Goal: Information Seeking & Learning: Learn about a topic

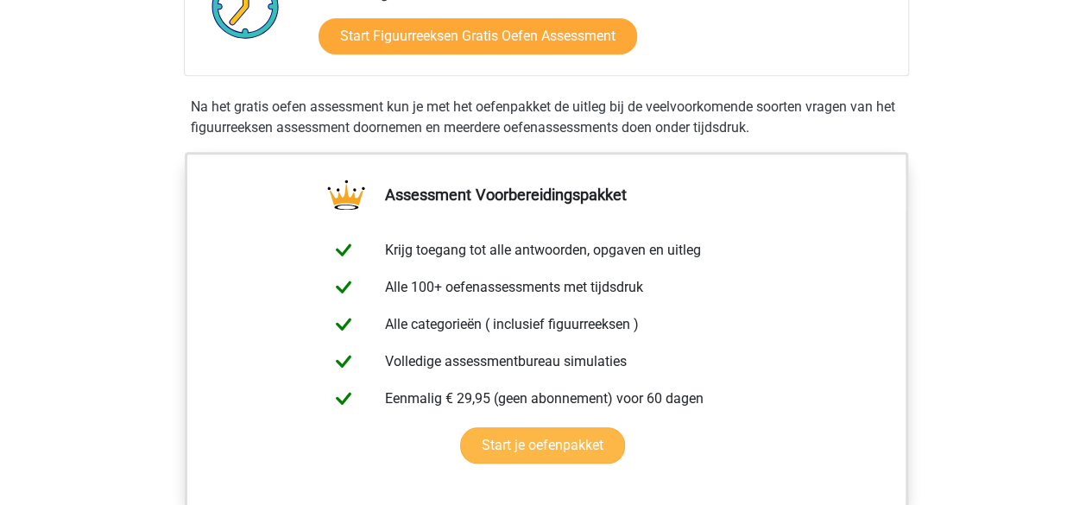
scroll to position [605, 0]
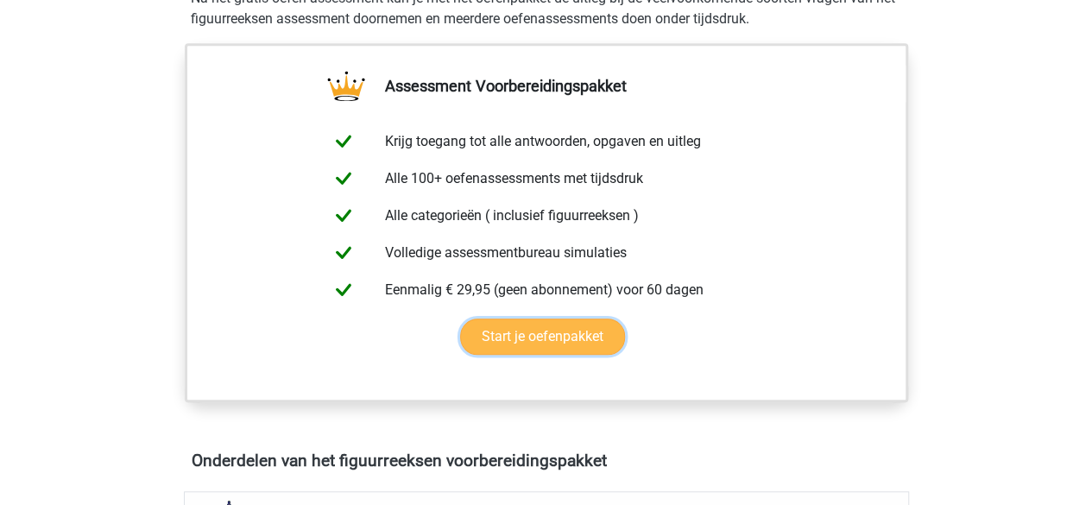
click at [559, 334] on link "Start je oefenpakket" at bounding box center [542, 337] width 165 height 36
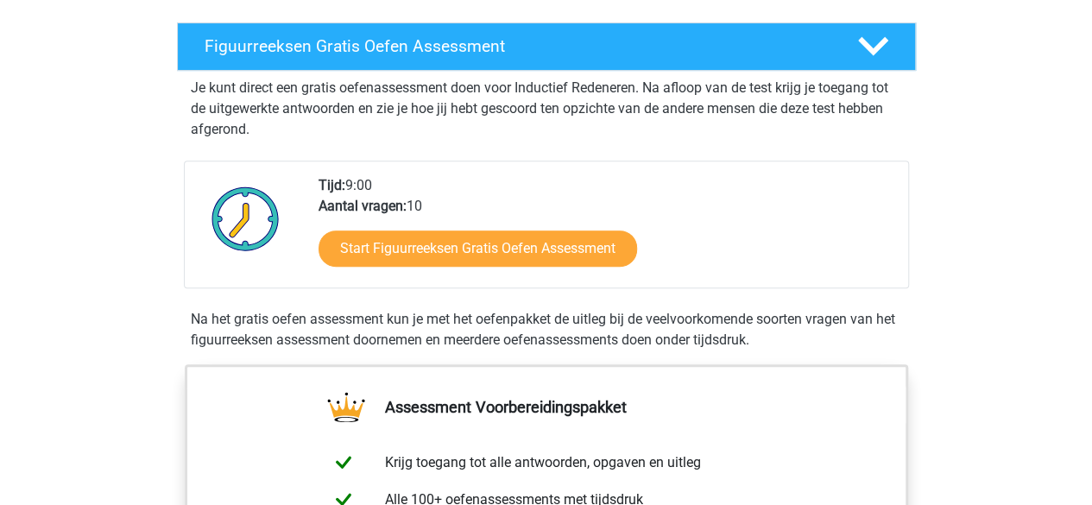
scroll to position [259, 0]
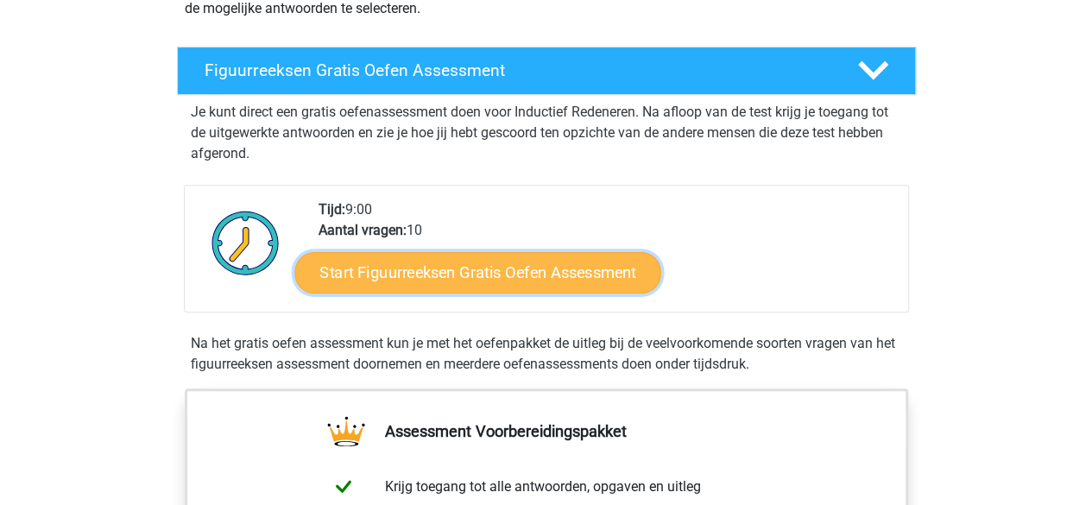
click at [430, 266] on link "Start Figuurreeksen Gratis Oefen Assessment" at bounding box center [477, 271] width 366 height 41
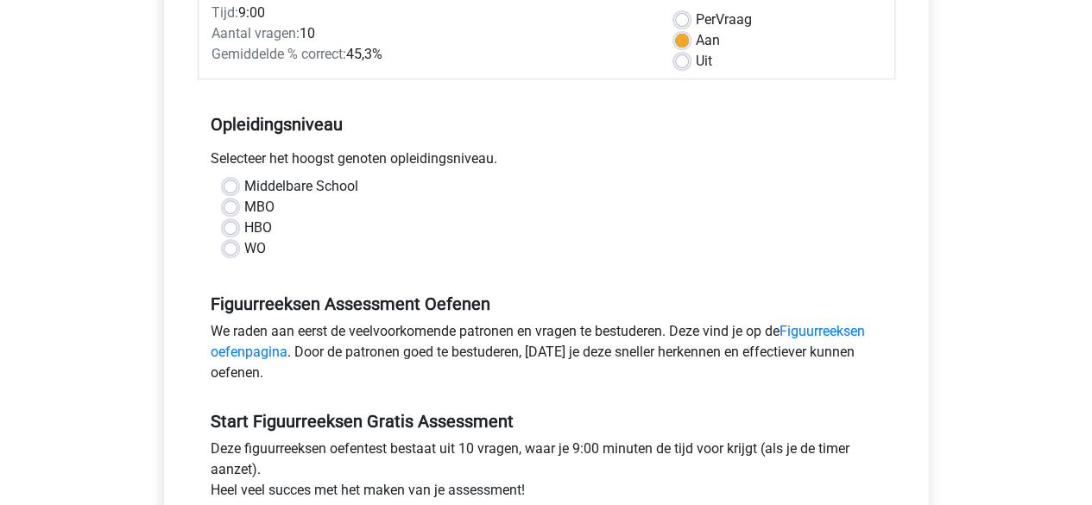
scroll to position [259, 0]
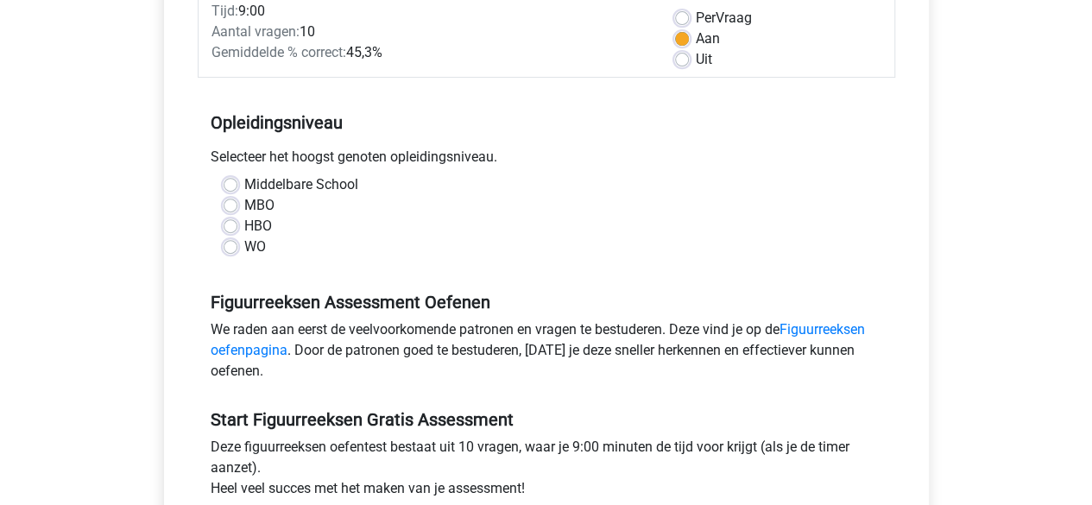
click at [244, 248] on label "WO" at bounding box center [255, 247] width 22 height 21
click at [229, 248] on input "WO" at bounding box center [231, 245] width 14 height 17
radio input "true"
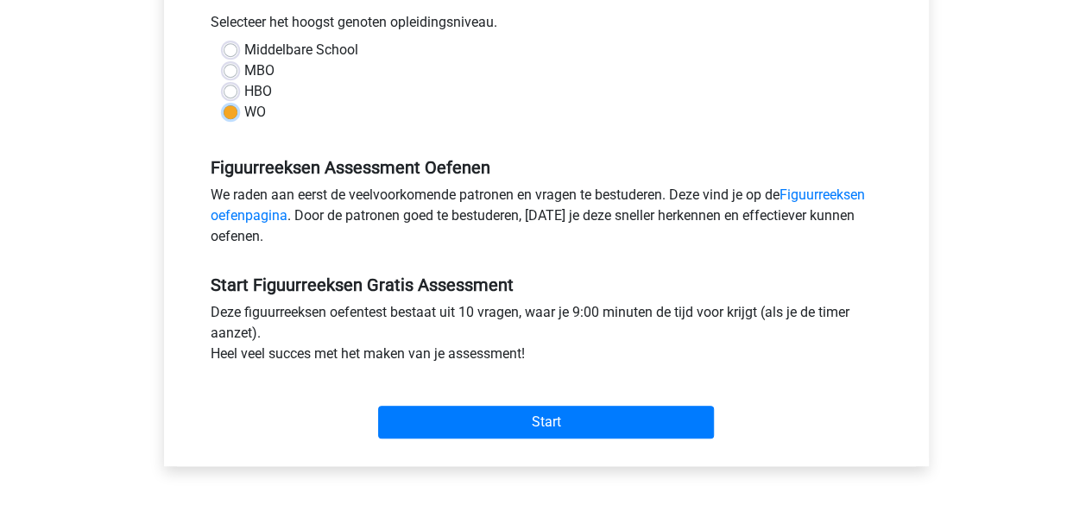
scroll to position [432, 0]
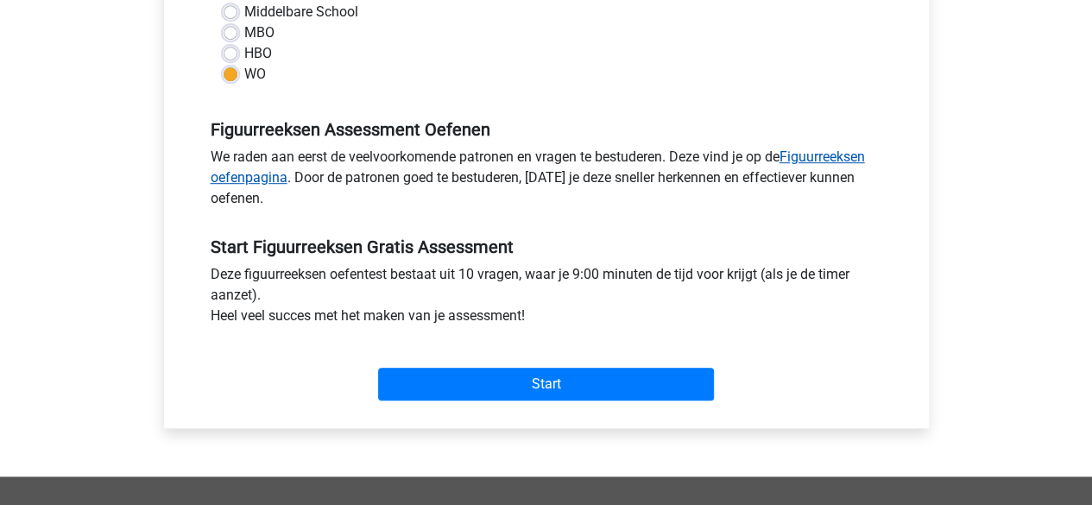
click at [837, 153] on link "Figuurreeksen oefenpagina" at bounding box center [538, 167] width 655 height 37
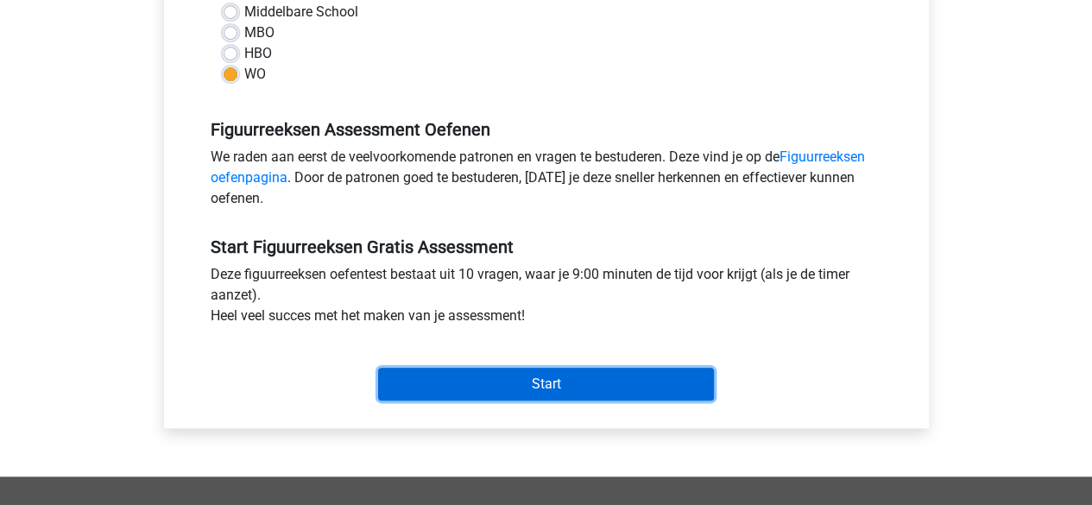
click at [533, 381] on input "Start" at bounding box center [546, 384] width 336 height 33
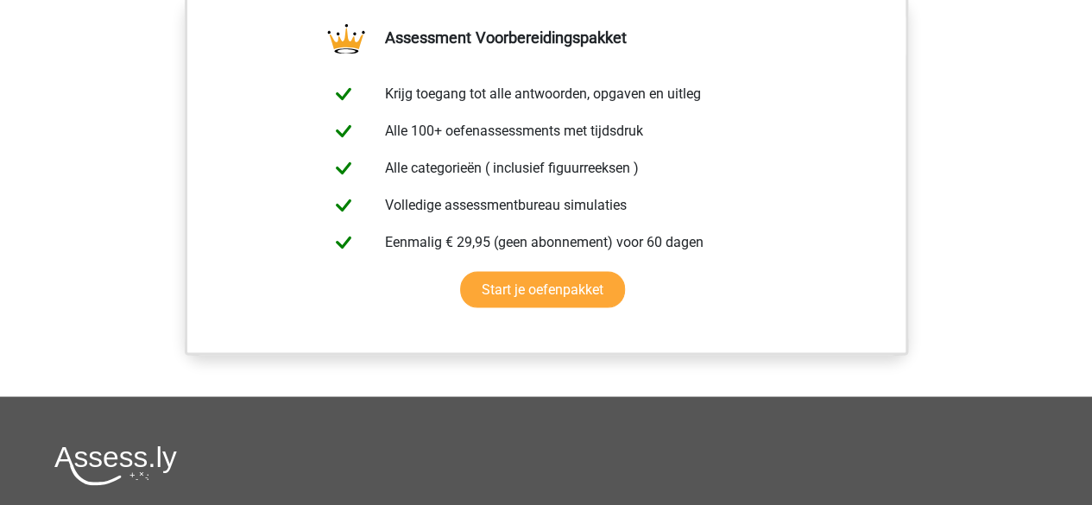
scroll to position [944, 0]
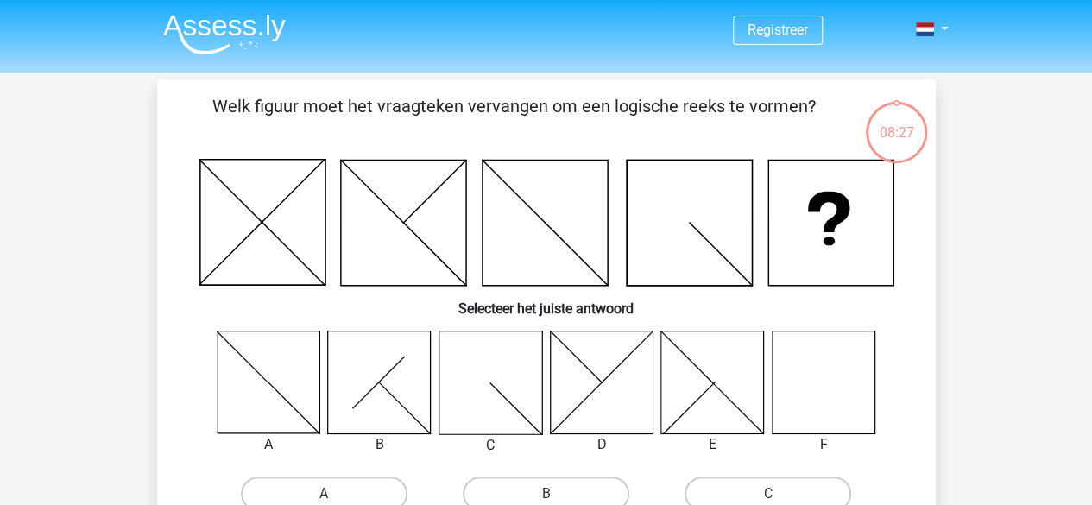
click at [829, 389] on icon at bounding box center [823, 382] width 103 height 103
click at [829, 383] on icon at bounding box center [823, 382] width 103 height 103
drag, startPoint x: 817, startPoint y: 381, endPoint x: 847, endPoint y: 269, distance: 116.3
click at [860, 244] on div "Welk figuur moet het vraagteken vervangen om een logische reeks te vormen? Sele…" at bounding box center [546, 357] width 765 height 529
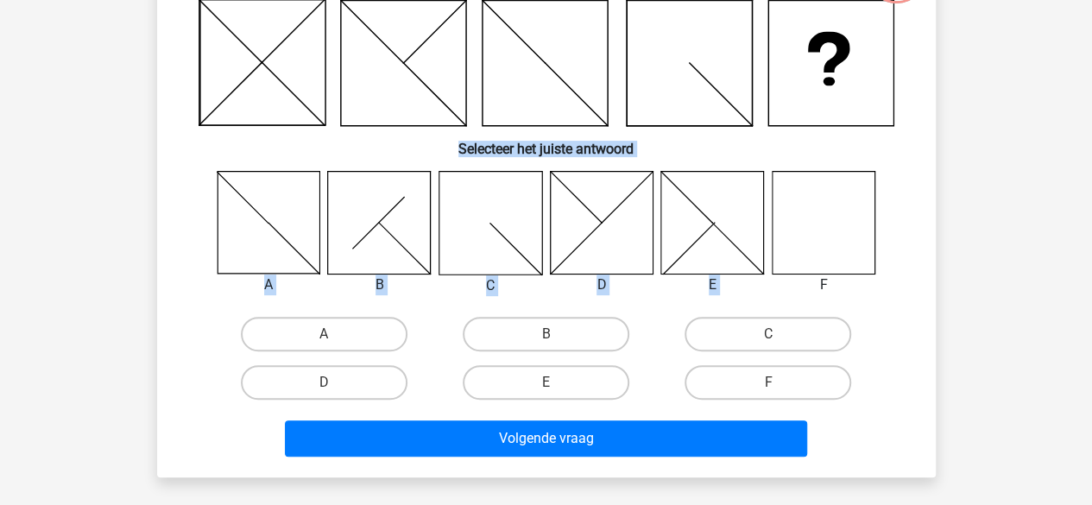
scroll to position [259, 0]
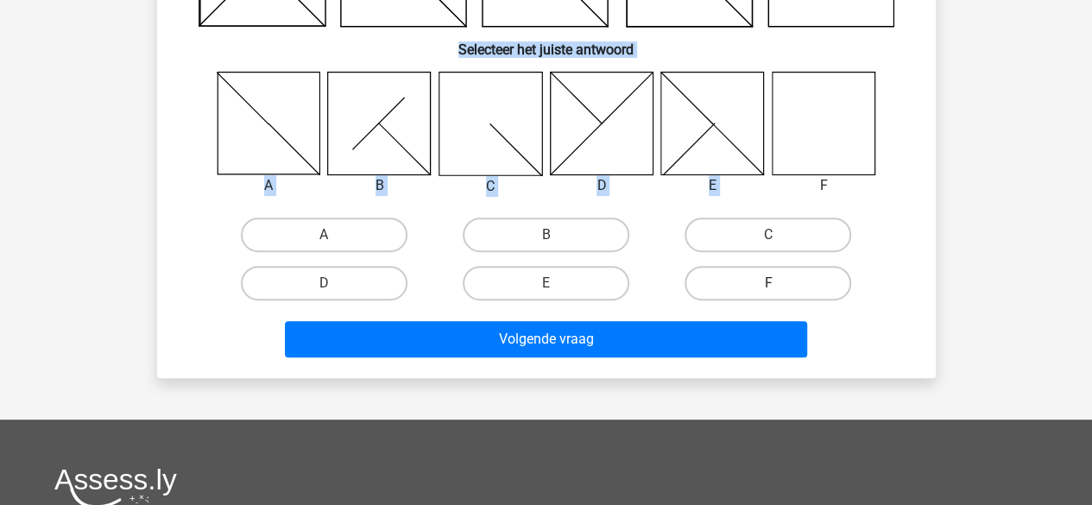
click at [775, 275] on label "F" at bounding box center [768, 283] width 167 height 35
click at [775, 283] on input "F" at bounding box center [774, 288] width 11 height 11
radio input "true"
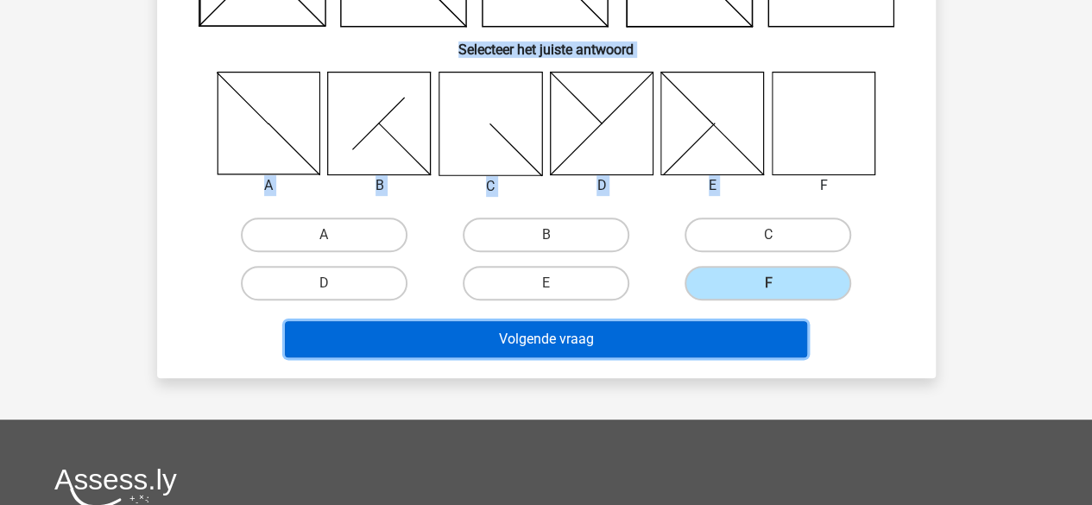
click at [568, 330] on button "Volgende vraag" at bounding box center [546, 339] width 522 height 36
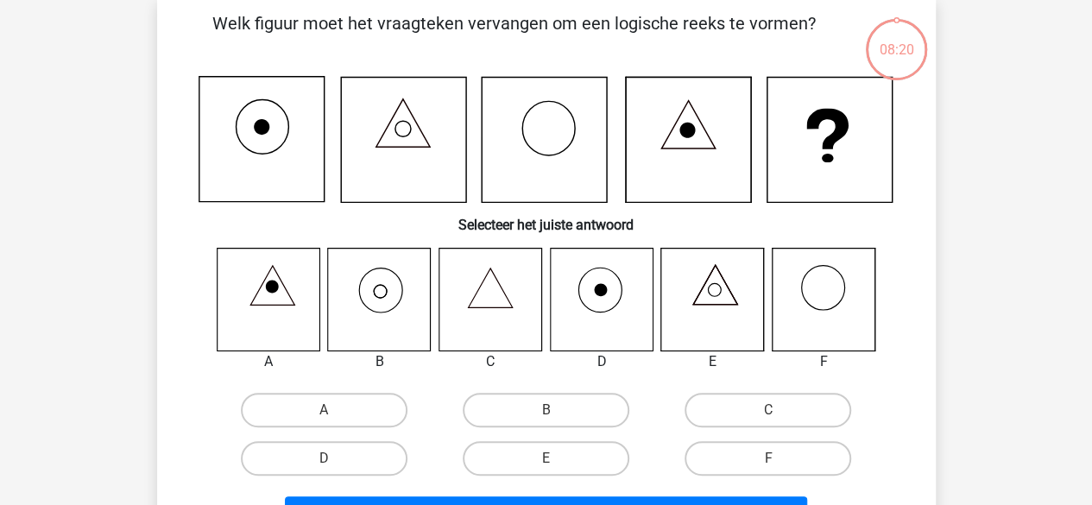
scroll to position [79, 0]
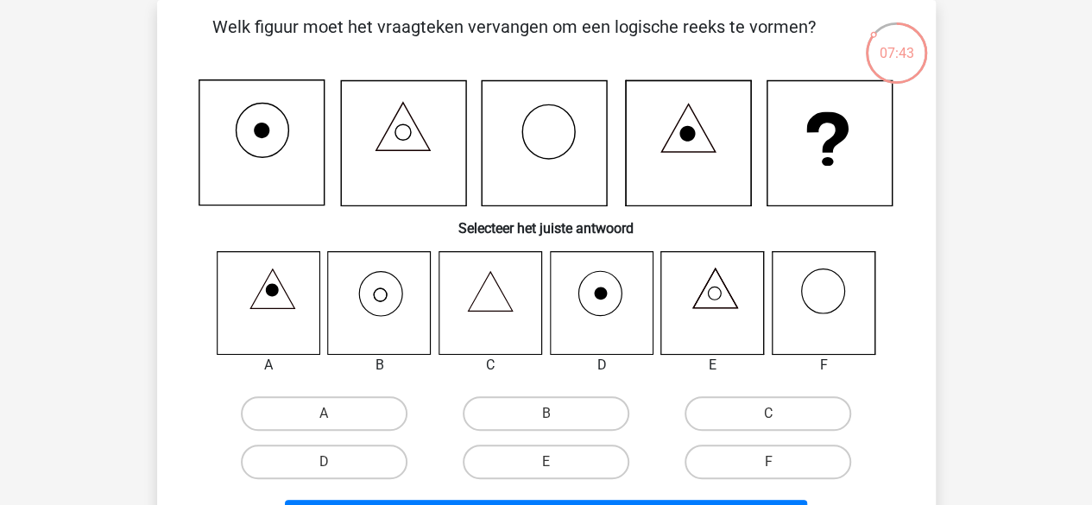
click at [493, 297] on icon at bounding box center [490, 302] width 103 height 103
click at [795, 419] on label "C" at bounding box center [768, 413] width 167 height 35
click at [780, 419] on input "C" at bounding box center [774, 419] width 11 height 11
radio input "true"
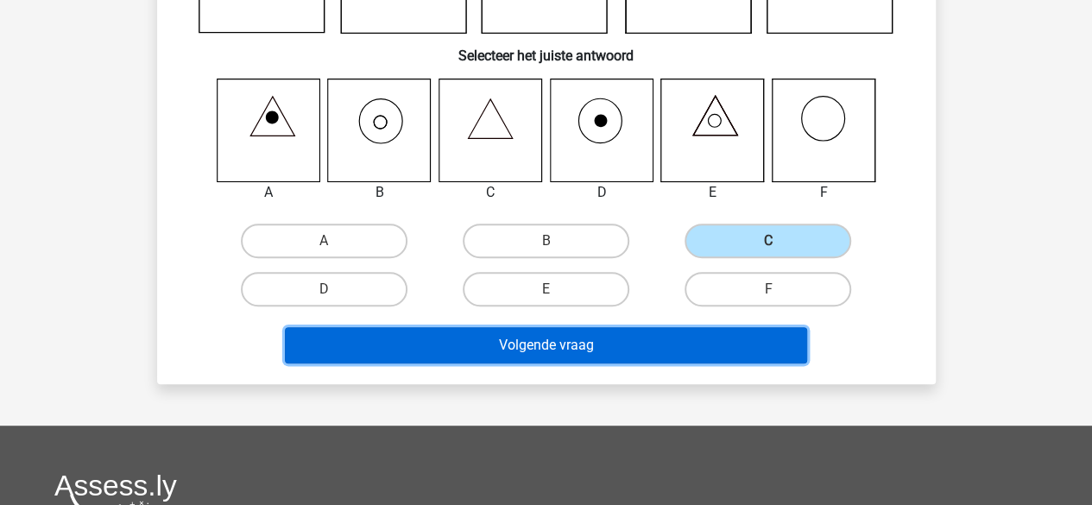
click at [658, 335] on button "Volgende vraag" at bounding box center [546, 345] width 522 height 36
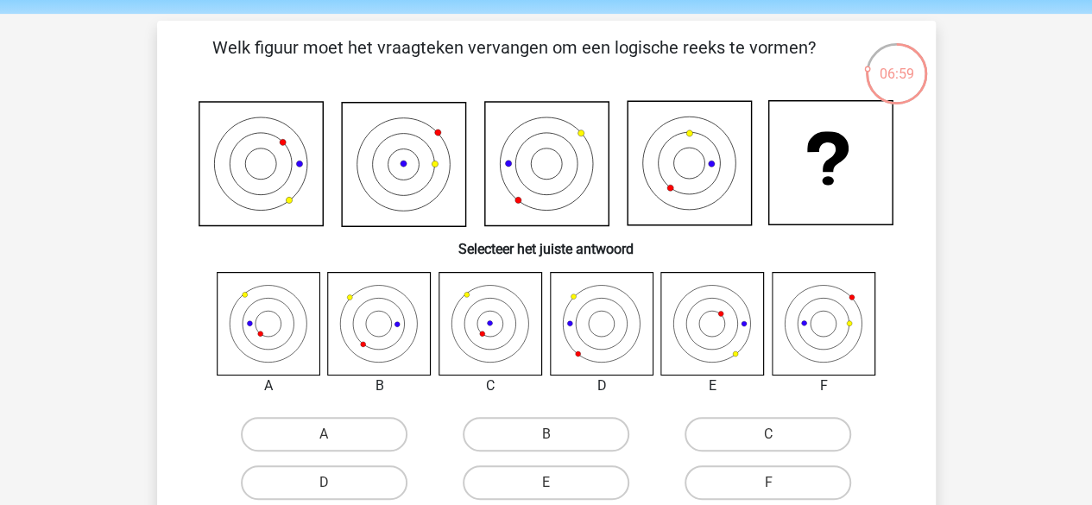
scroll to position [173, 0]
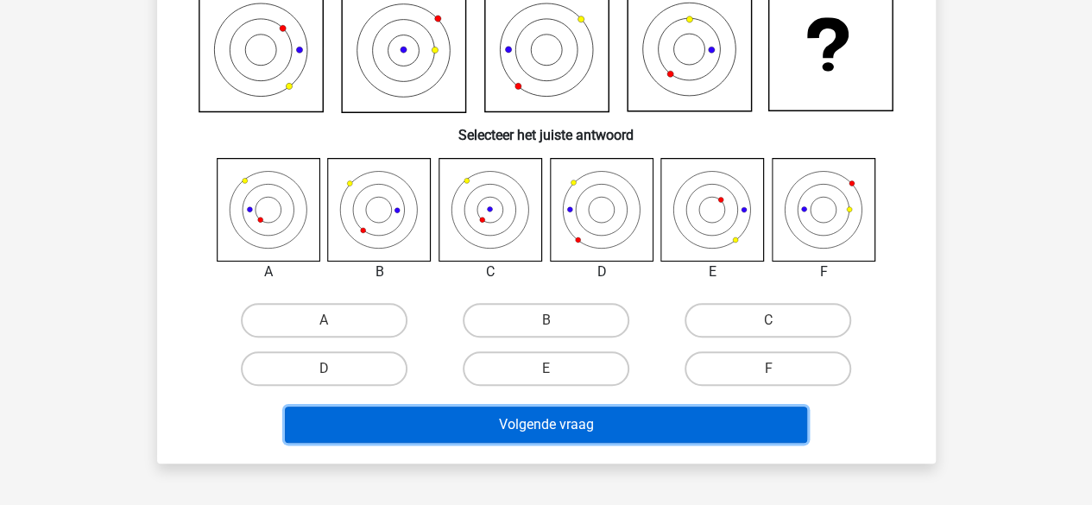
click at [613, 441] on button "Volgende vraag" at bounding box center [546, 425] width 522 height 36
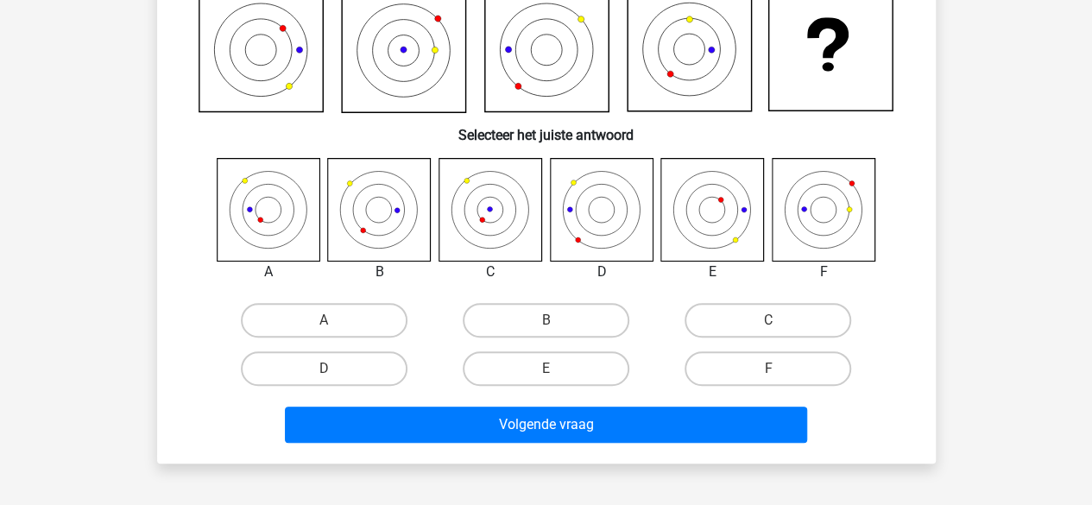
click at [838, 217] on icon at bounding box center [823, 209] width 103 height 103
click at [817, 366] on label "F" at bounding box center [768, 368] width 167 height 35
click at [780, 369] on input "F" at bounding box center [774, 374] width 11 height 11
radio input "true"
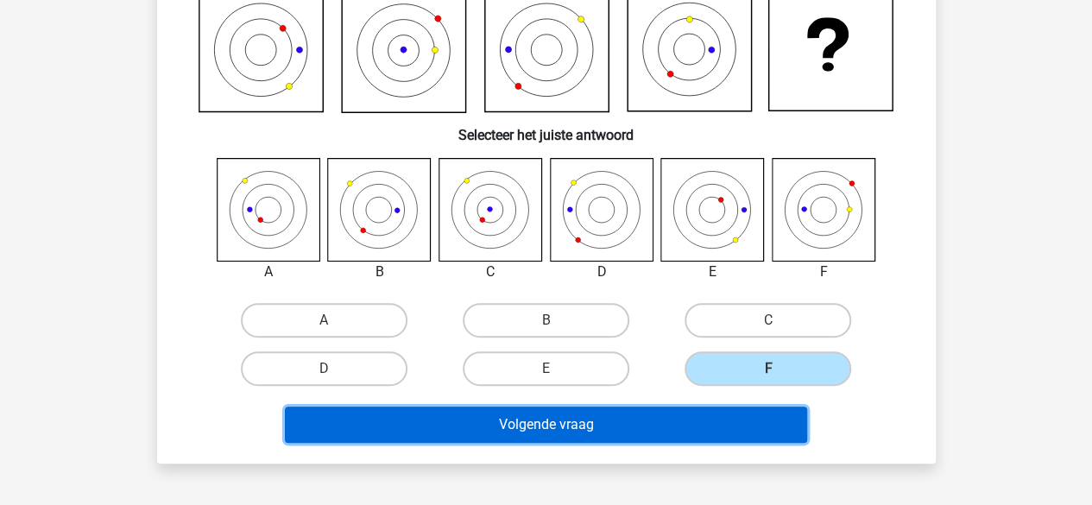
click at [596, 424] on button "Volgende vraag" at bounding box center [546, 425] width 522 height 36
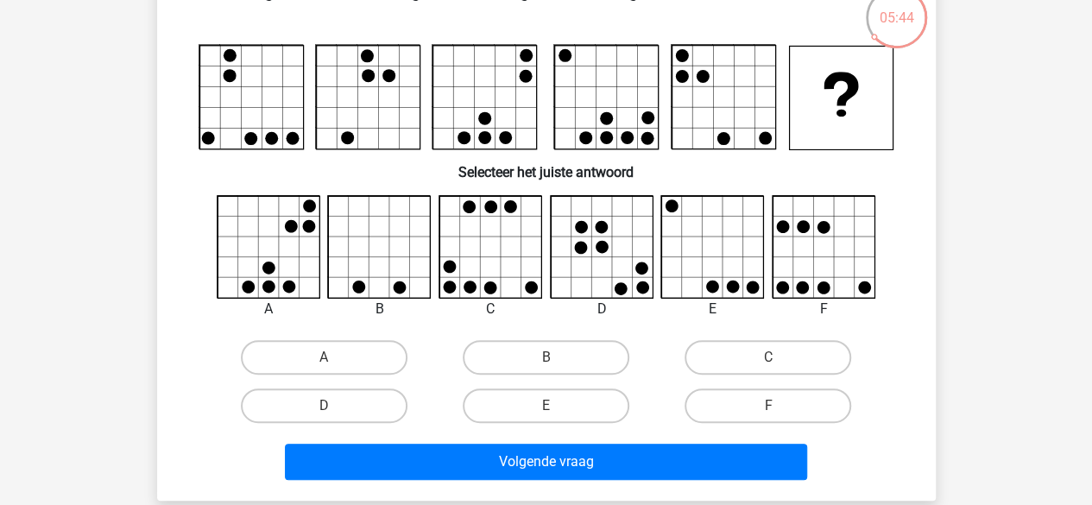
scroll to position [79, 0]
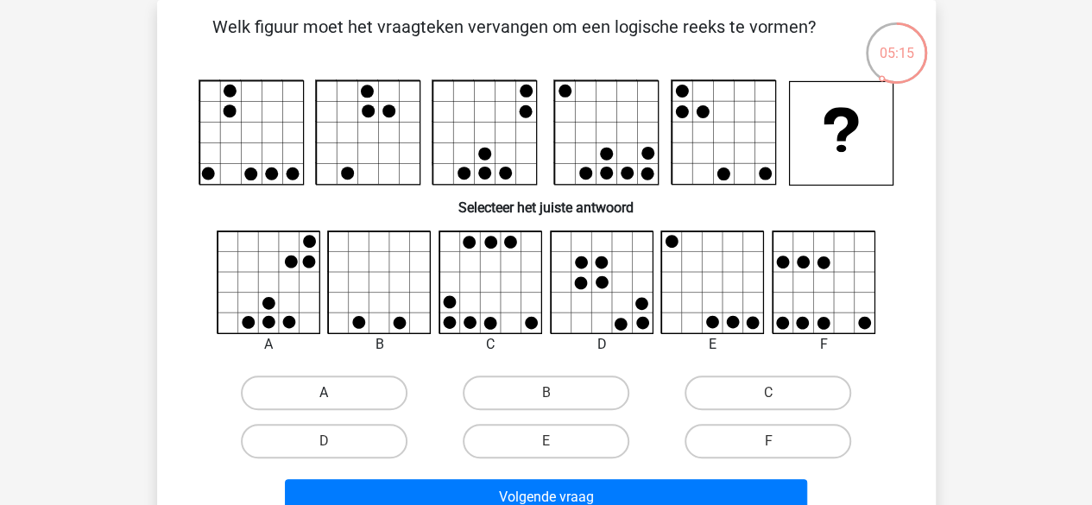
click at [364, 384] on label "A" at bounding box center [324, 393] width 167 height 35
click at [335, 393] on input "A" at bounding box center [329, 398] width 11 height 11
radio input "true"
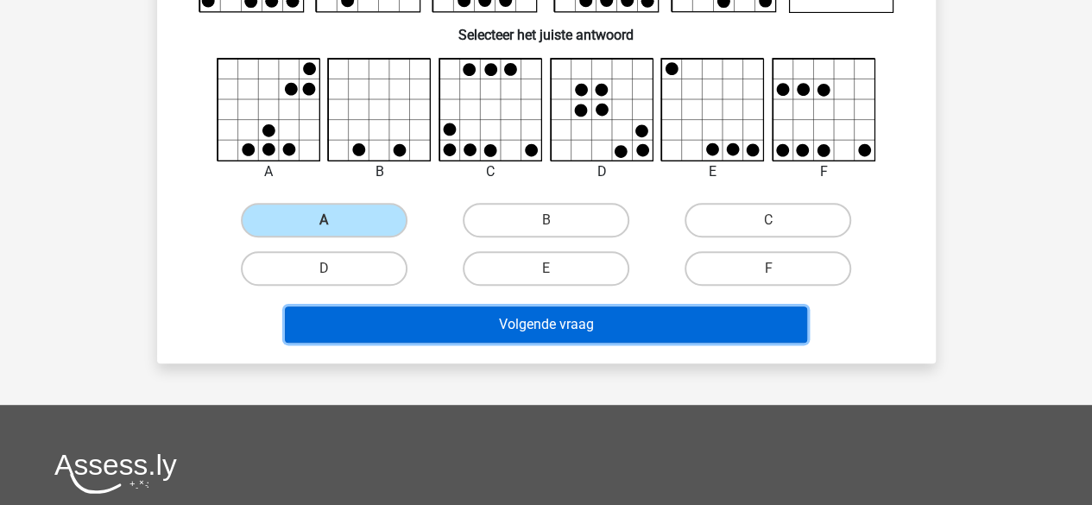
click at [568, 326] on button "Volgende vraag" at bounding box center [546, 325] width 522 height 36
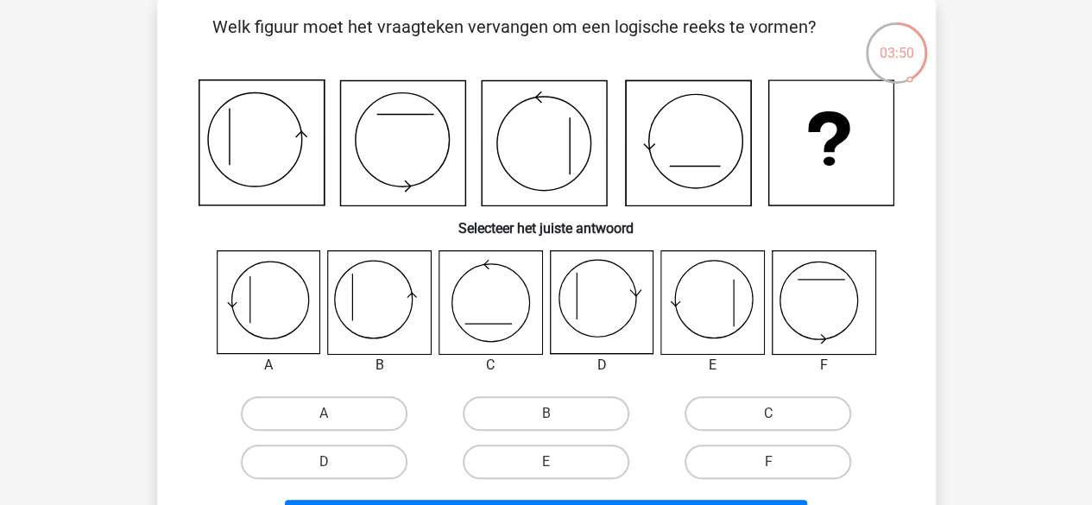
click at [280, 286] on icon at bounding box center [268, 302] width 103 height 103
click at [344, 409] on label "A" at bounding box center [324, 413] width 167 height 35
click at [335, 414] on input "A" at bounding box center [329, 419] width 11 height 11
radio input "true"
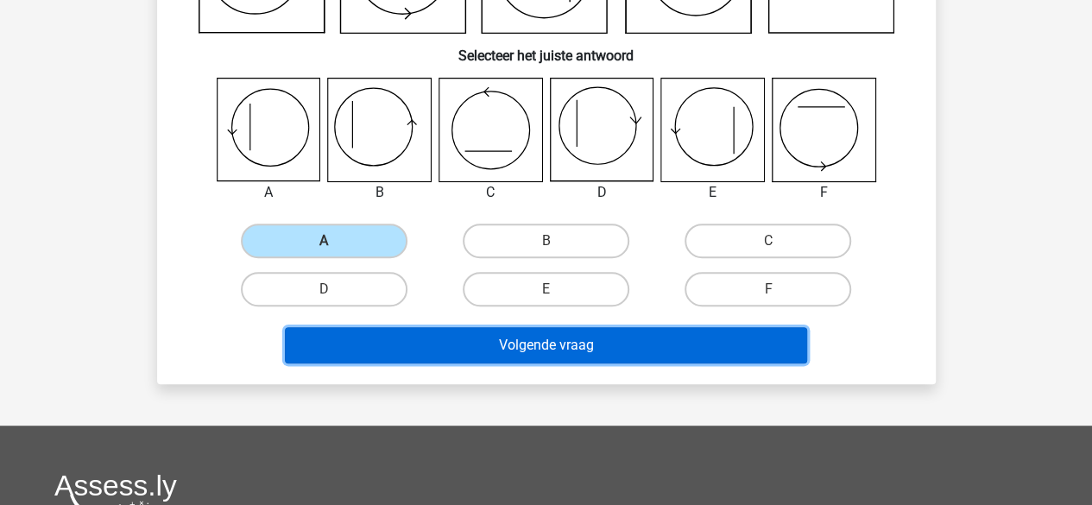
click at [547, 331] on button "Volgende vraag" at bounding box center [546, 345] width 522 height 36
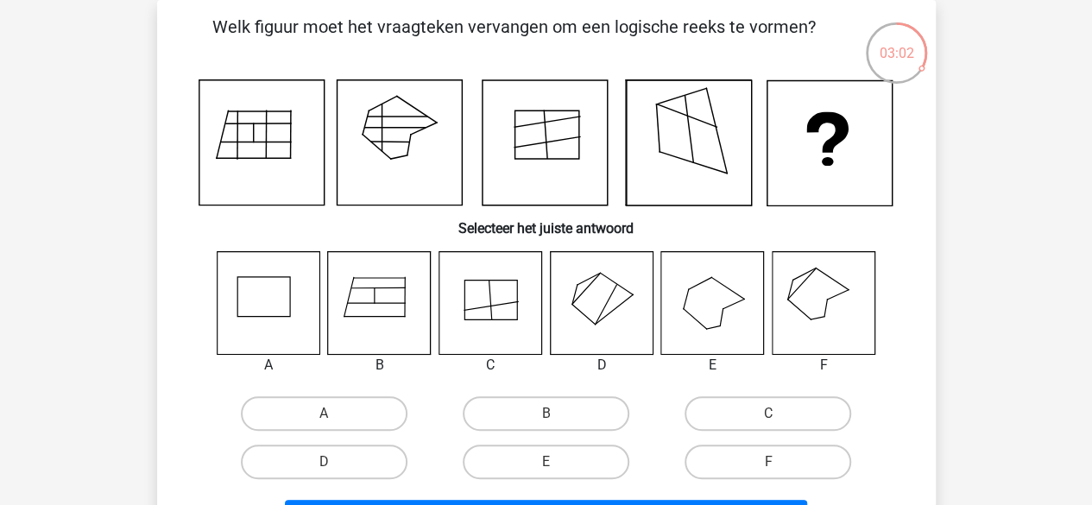
click at [820, 304] on icon at bounding box center [823, 302] width 103 height 103
click at [771, 457] on label "F" at bounding box center [768, 462] width 167 height 35
click at [771, 462] on input "F" at bounding box center [774, 467] width 11 height 11
radio input "true"
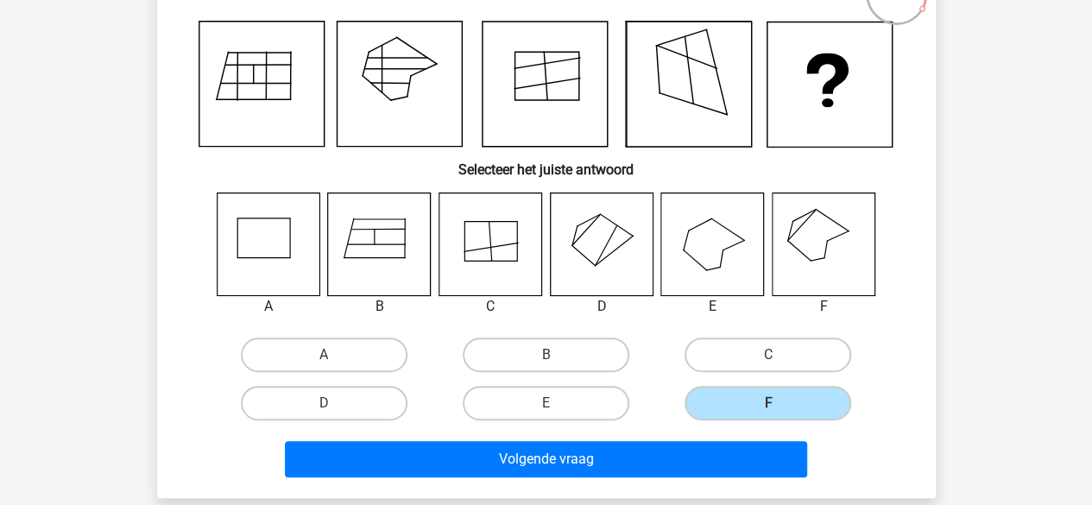
scroll to position [166, 0]
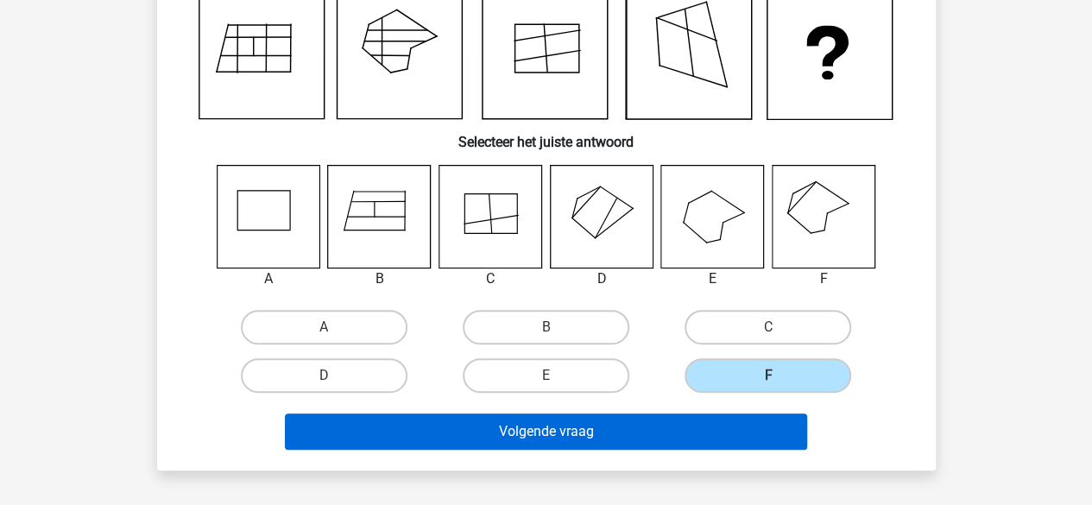
click at [594, 412] on div "Volgende vraag" at bounding box center [547, 428] width 724 height 57
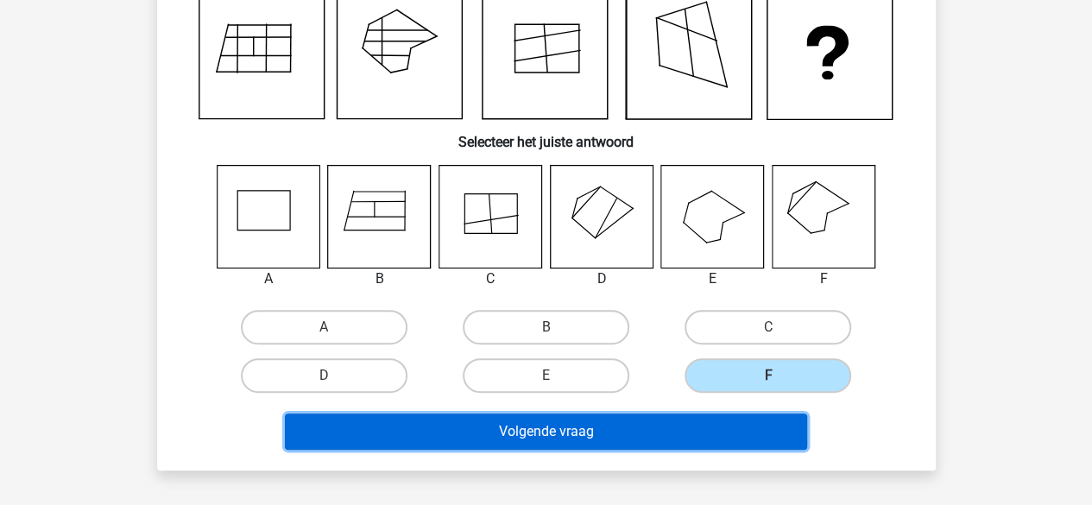
click at [587, 427] on button "Volgende vraag" at bounding box center [546, 432] width 522 height 36
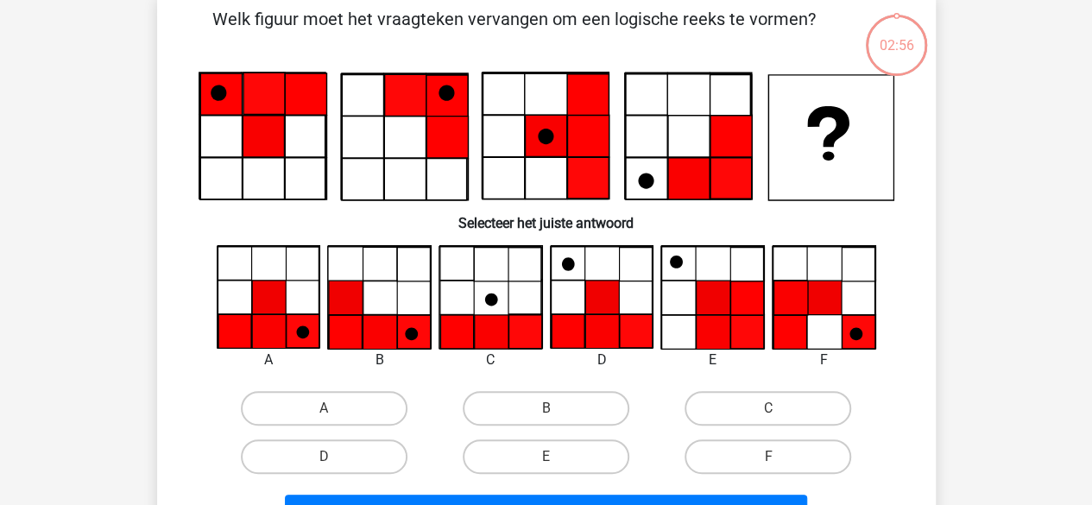
scroll to position [79, 0]
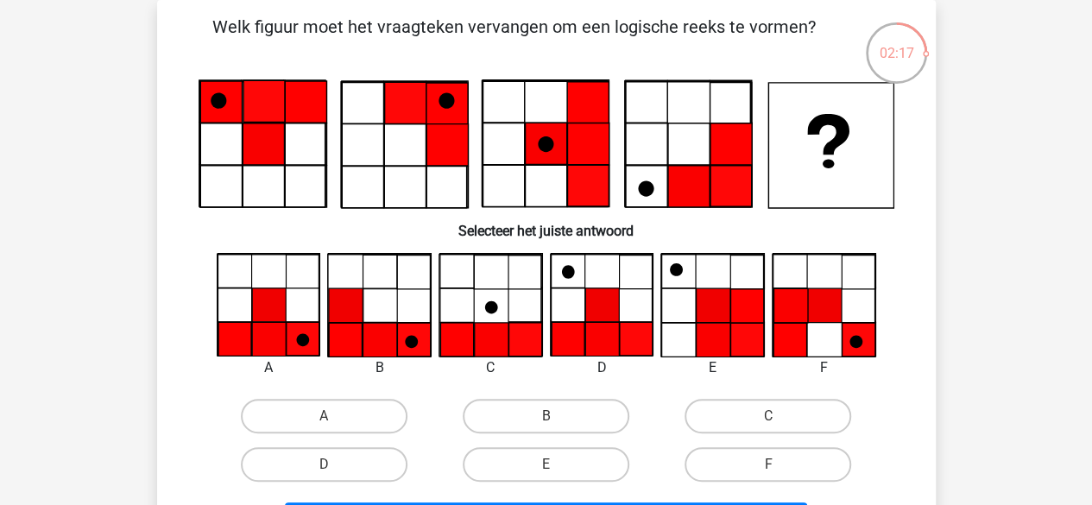
click at [268, 336] on icon at bounding box center [269, 340] width 34 height 34
click at [383, 340] on icon at bounding box center [380, 340] width 34 height 34
click at [260, 323] on icon at bounding box center [269, 340] width 34 height 34
click at [319, 421] on label "A" at bounding box center [324, 416] width 167 height 35
click at [324, 421] on input "A" at bounding box center [329, 421] width 11 height 11
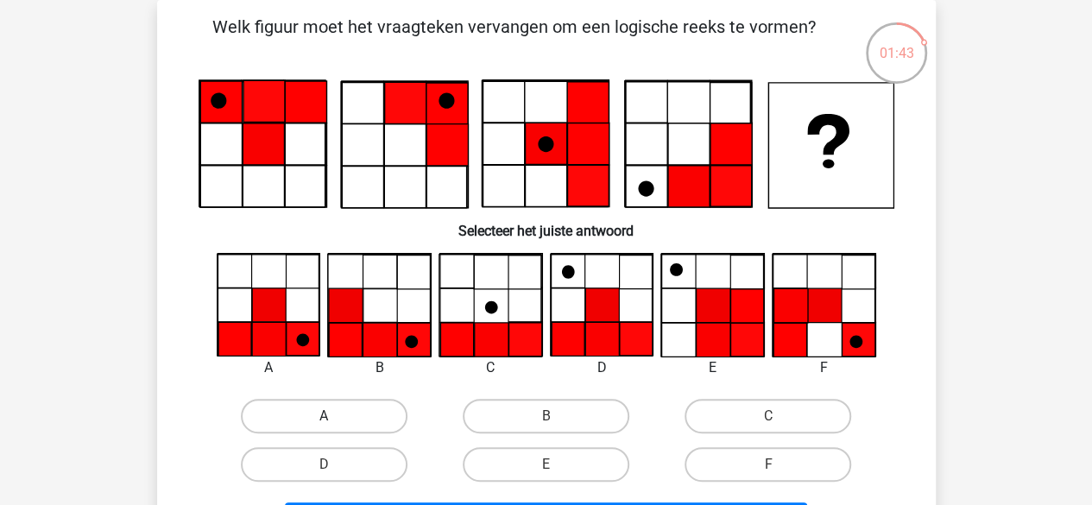
radio input "true"
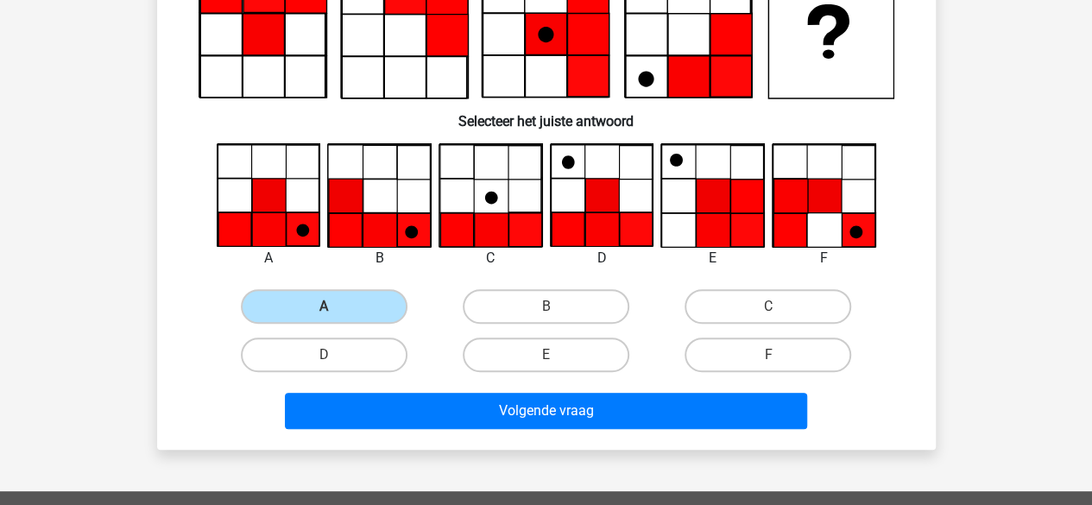
scroll to position [252, 0]
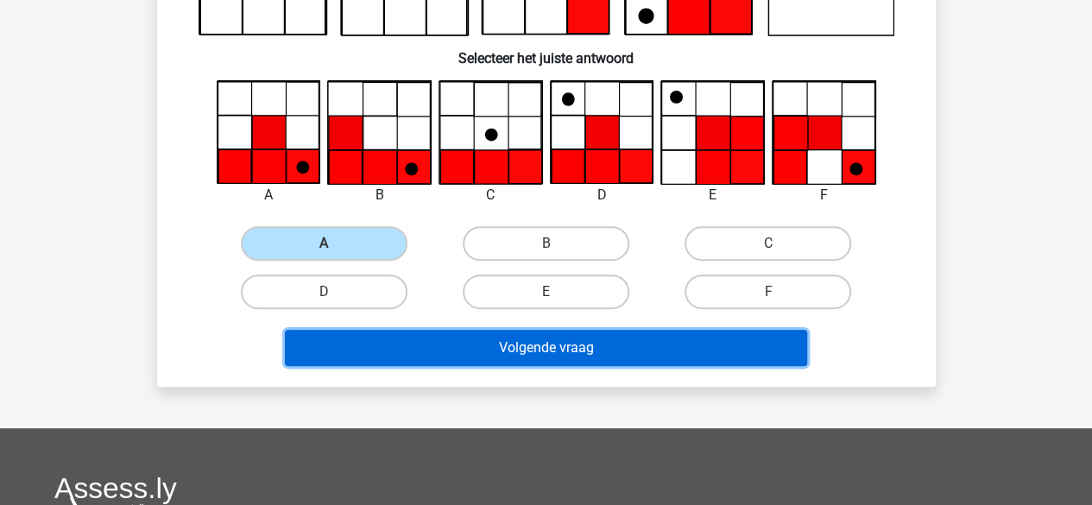
click at [560, 345] on button "Volgende vraag" at bounding box center [546, 348] width 522 height 36
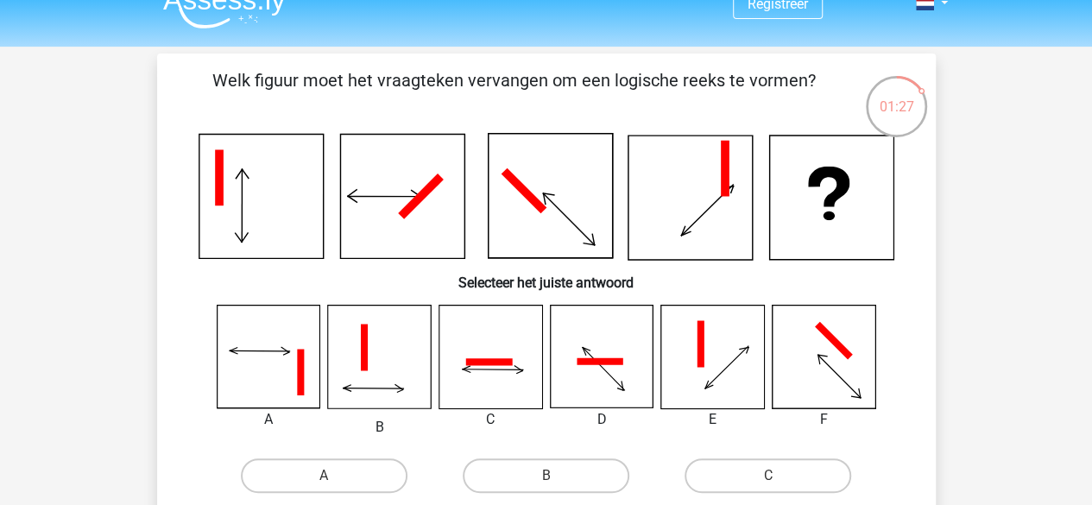
scroll to position [0, 0]
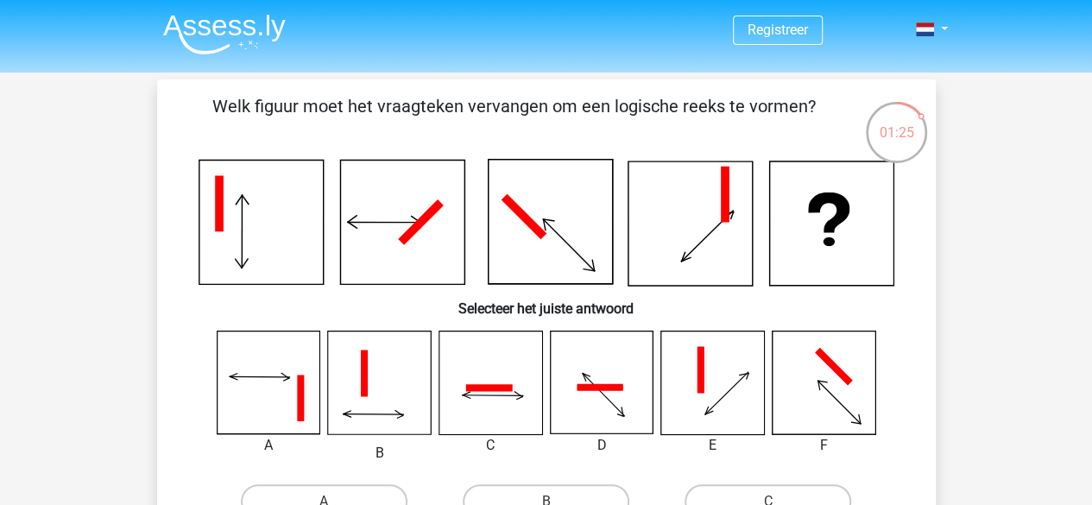
drag, startPoint x: 1071, startPoint y: 329, endPoint x: 188, endPoint y: 106, distance: 910.3
click at [187, 109] on div "Welk figuur moet het vraagteken vervangen om een logische reeks te vormen? Sele…" at bounding box center [546, 362] width 765 height 538
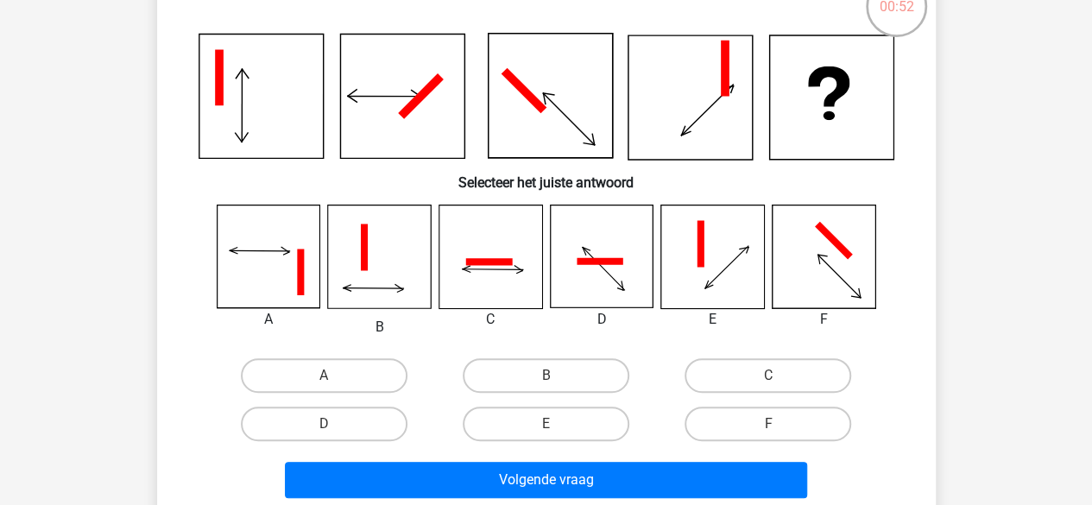
scroll to position [86, 0]
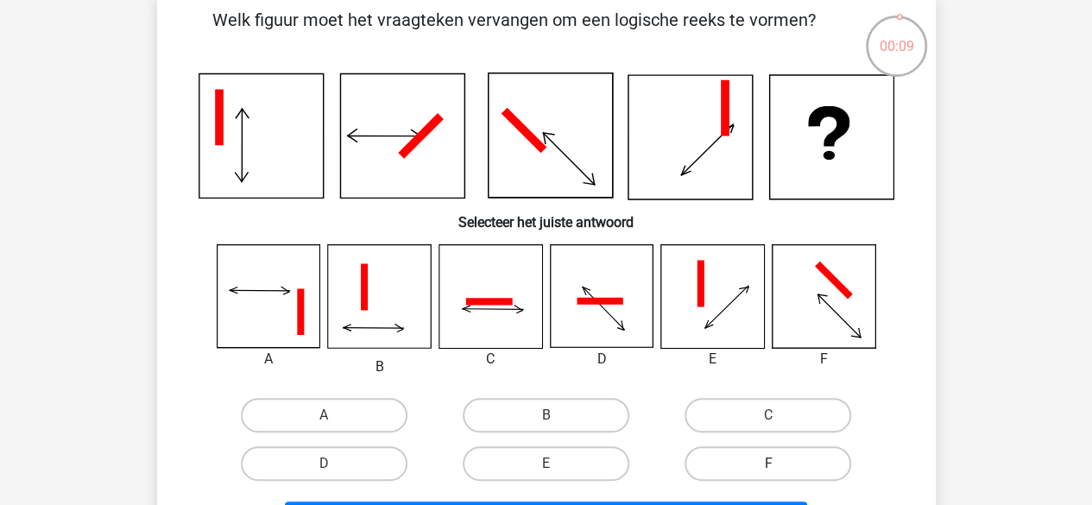
click at [787, 456] on label "F" at bounding box center [768, 463] width 167 height 35
click at [780, 464] on input "F" at bounding box center [774, 469] width 11 height 11
radio input "true"
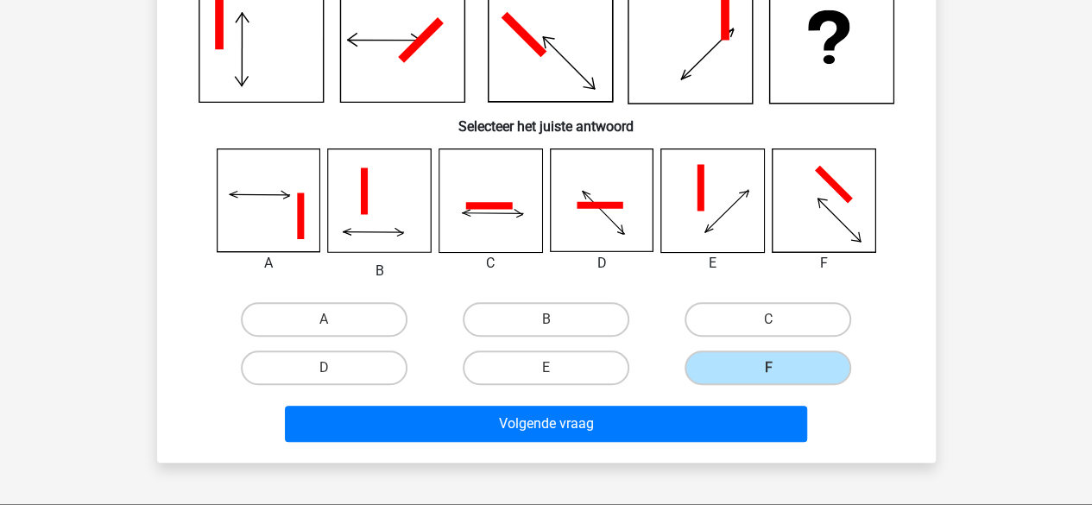
scroll to position [259, 0]
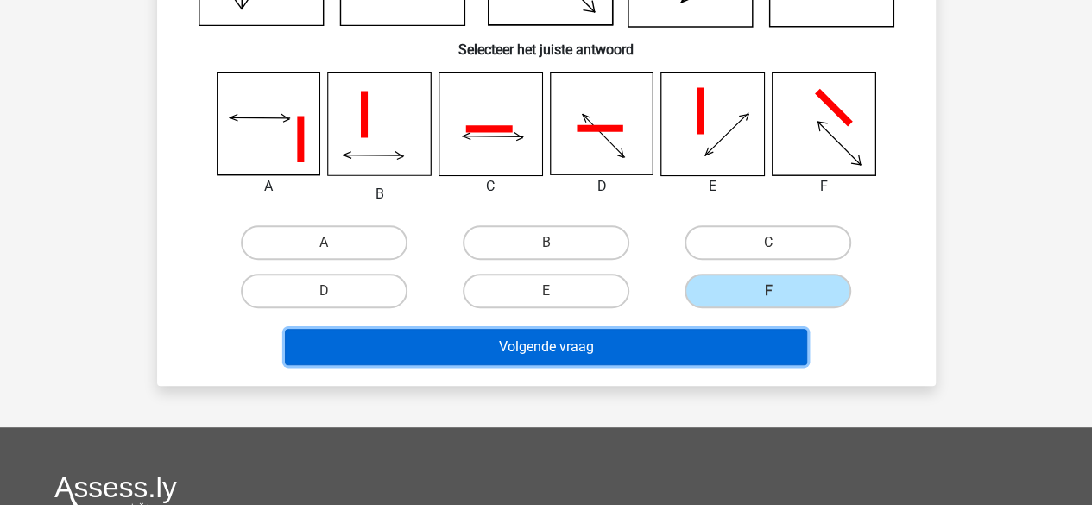
click at [543, 351] on button "Volgende vraag" at bounding box center [546, 347] width 522 height 36
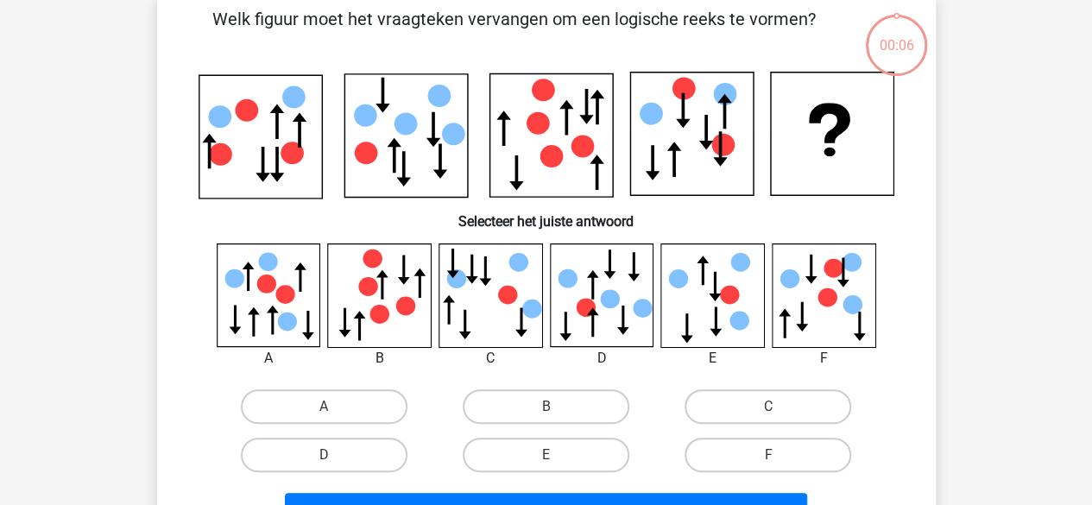
scroll to position [79, 0]
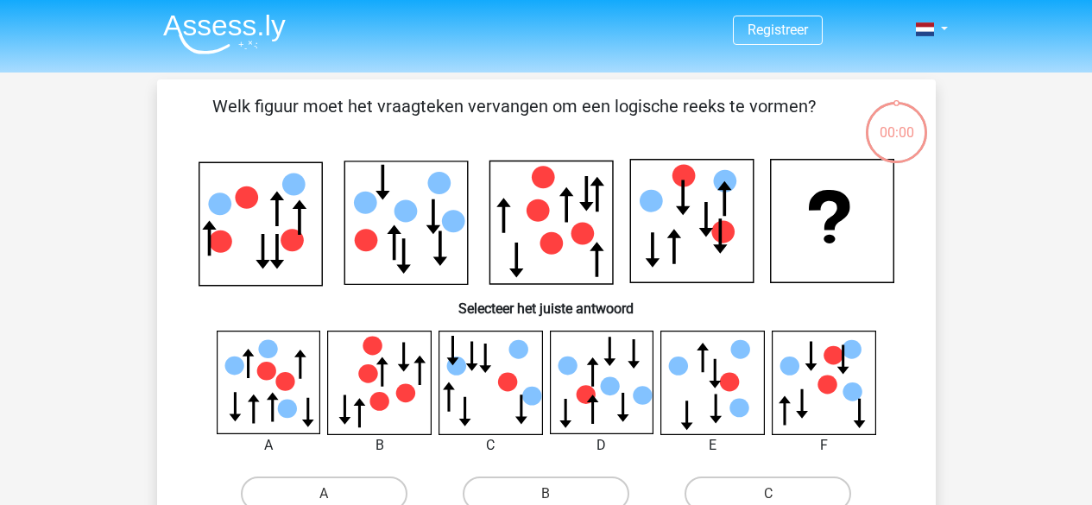
scroll to position [79, 0]
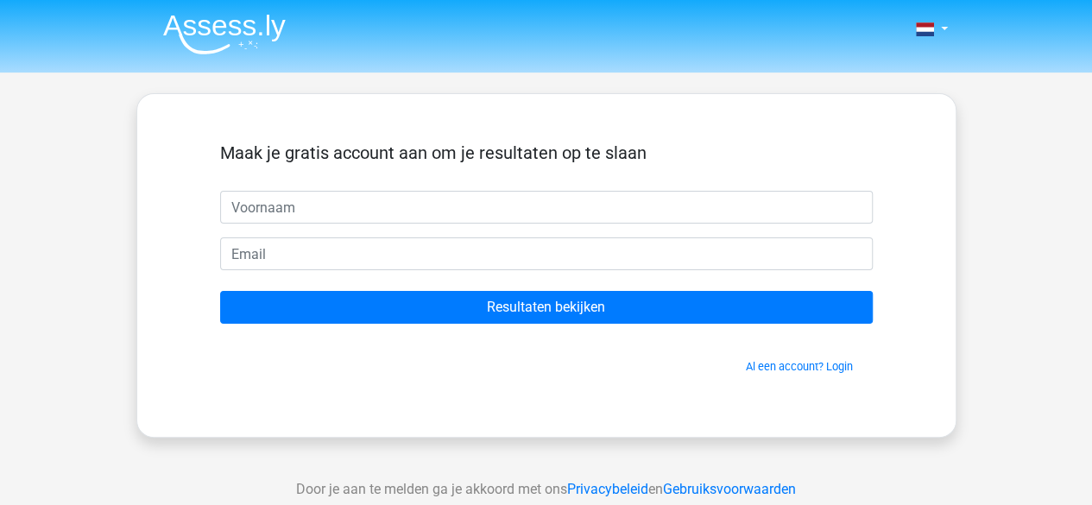
click at [462, 212] on input "text" at bounding box center [546, 207] width 653 height 33
click at [918, 154] on div "Maak je gratis account aan om je resultaten op te slaan willem de Vrez Resultat…" at bounding box center [546, 265] width 820 height 345
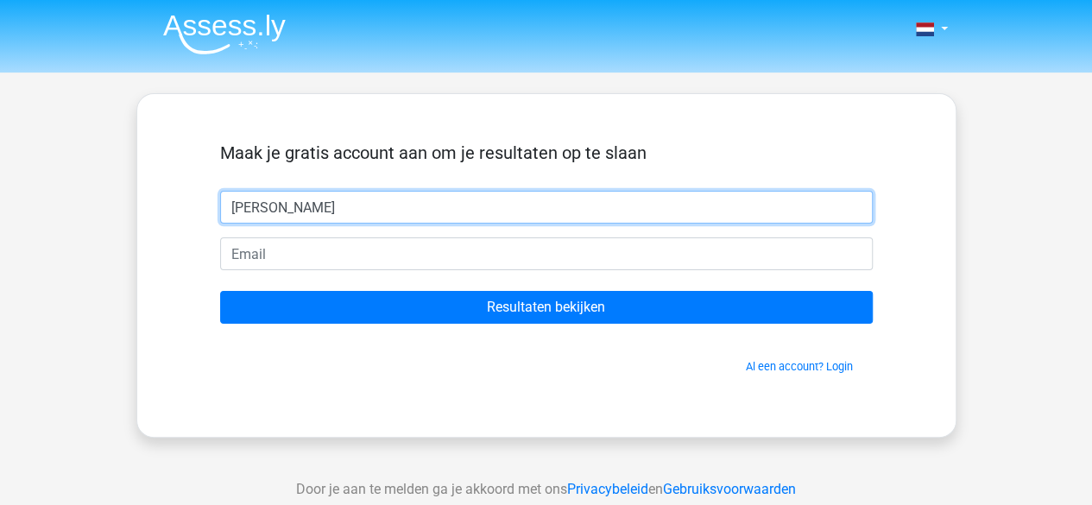
click at [351, 214] on input "willem de Vrez" at bounding box center [546, 207] width 653 height 33
type input "[PERSON_NAME]"
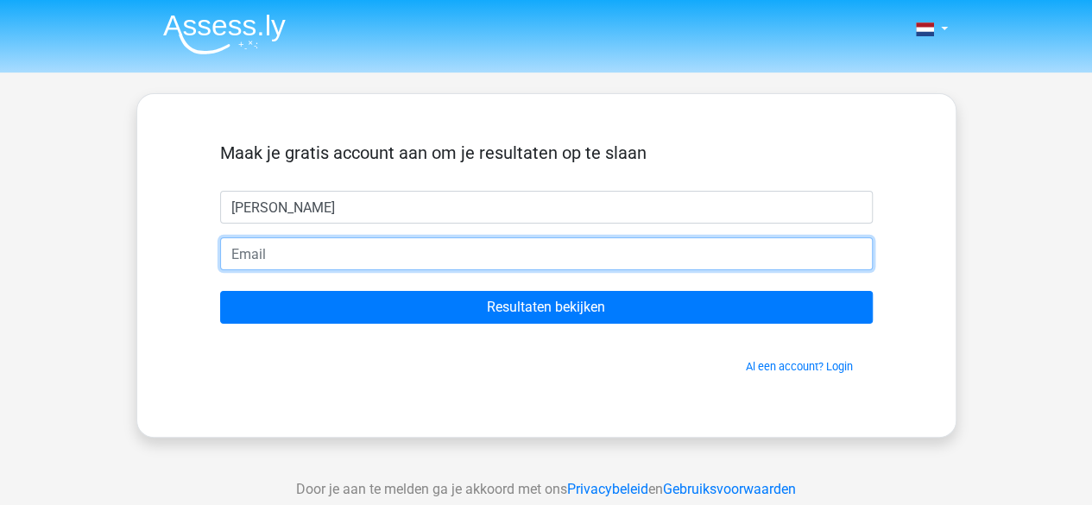
click at [294, 250] on input "email" at bounding box center [546, 253] width 653 height 33
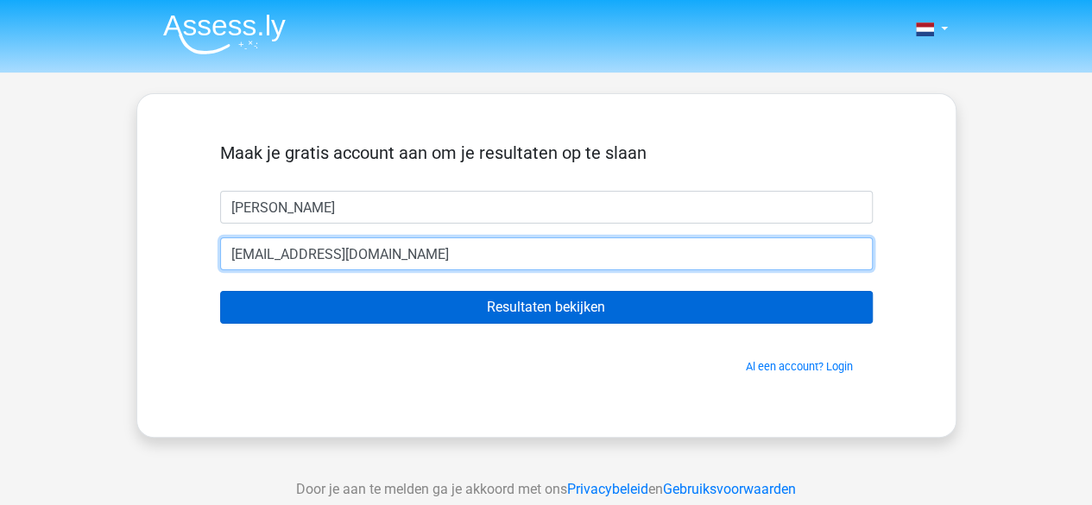
type input "[EMAIL_ADDRESS][DOMAIN_NAME]"
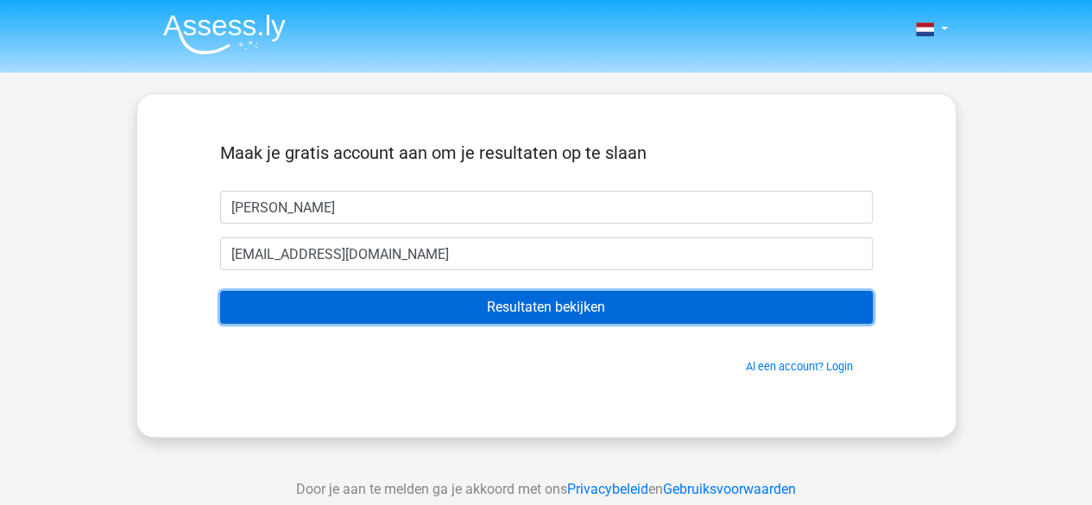
click at [589, 310] on input "Resultaten bekijken" at bounding box center [546, 307] width 653 height 33
click at [562, 303] on input "Resultaten bekijken" at bounding box center [546, 307] width 653 height 33
click at [539, 320] on input "Resultaten bekijken" at bounding box center [546, 307] width 653 height 33
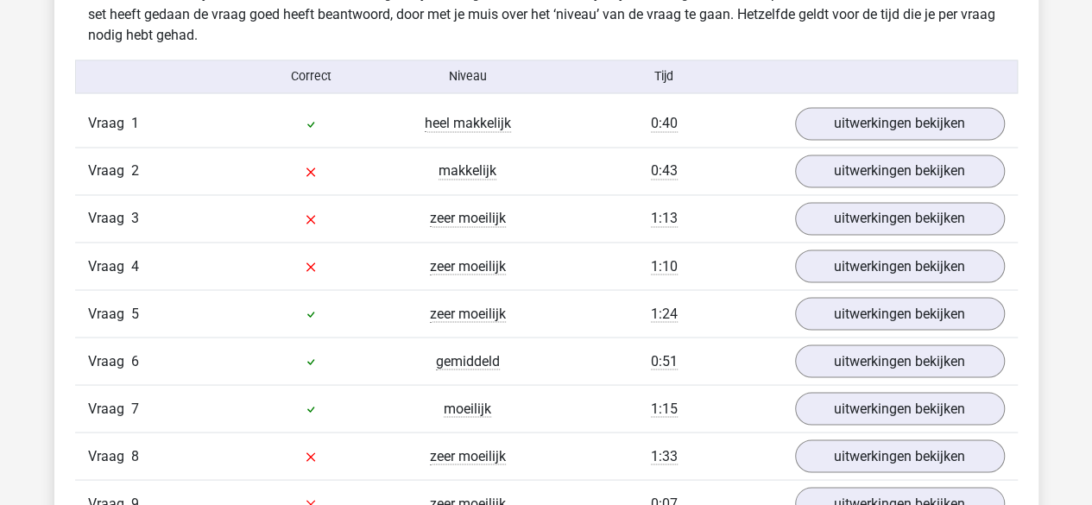
scroll to position [1382, 0]
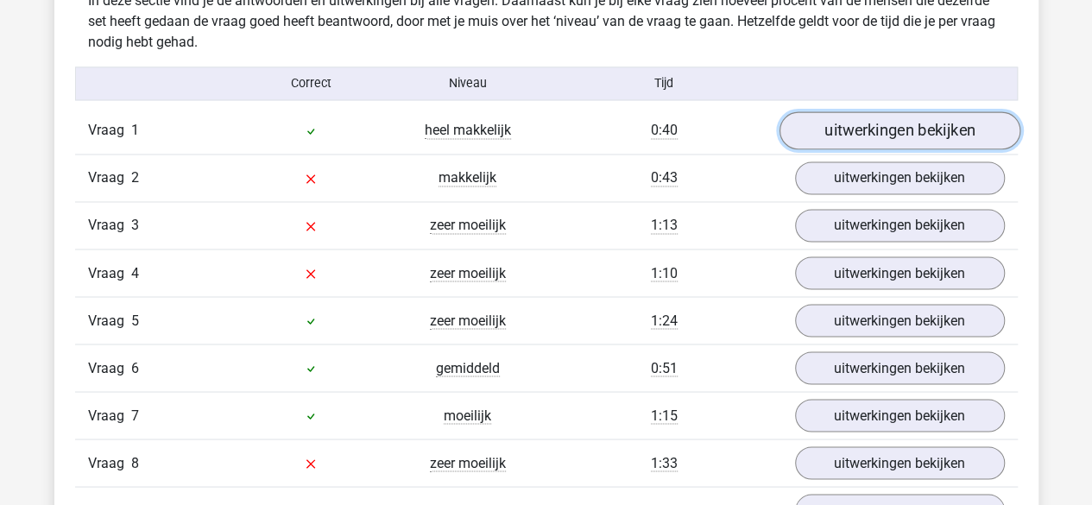
click at [894, 136] on link "uitwerkingen bekijken" at bounding box center [899, 131] width 241 height 38
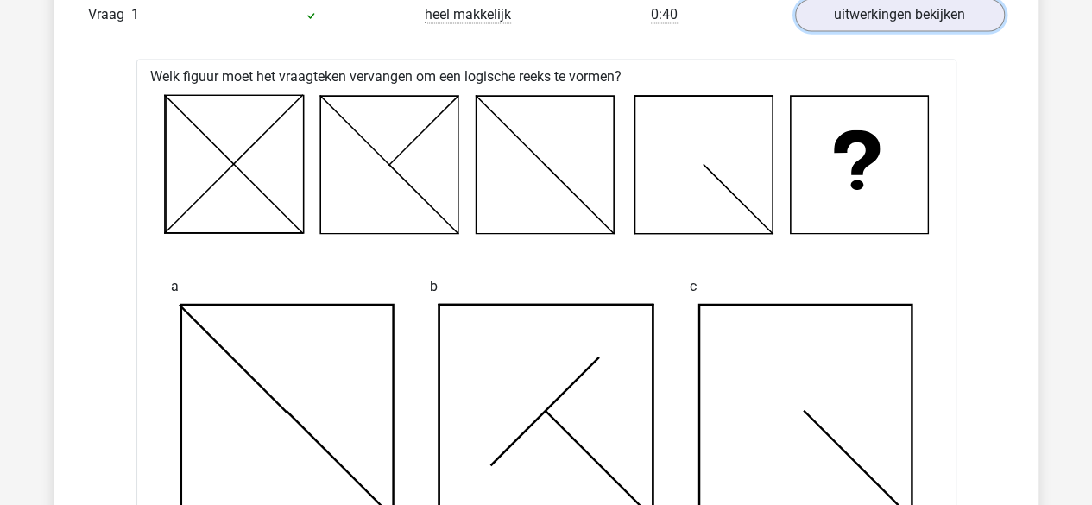
scroll to position [1468, 0]
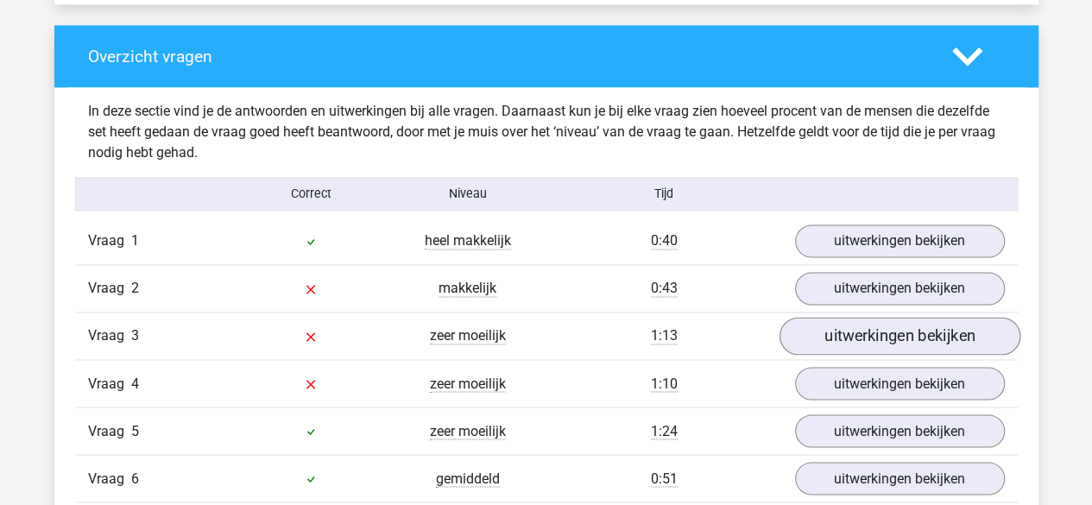
scroll to position [1295, 0]
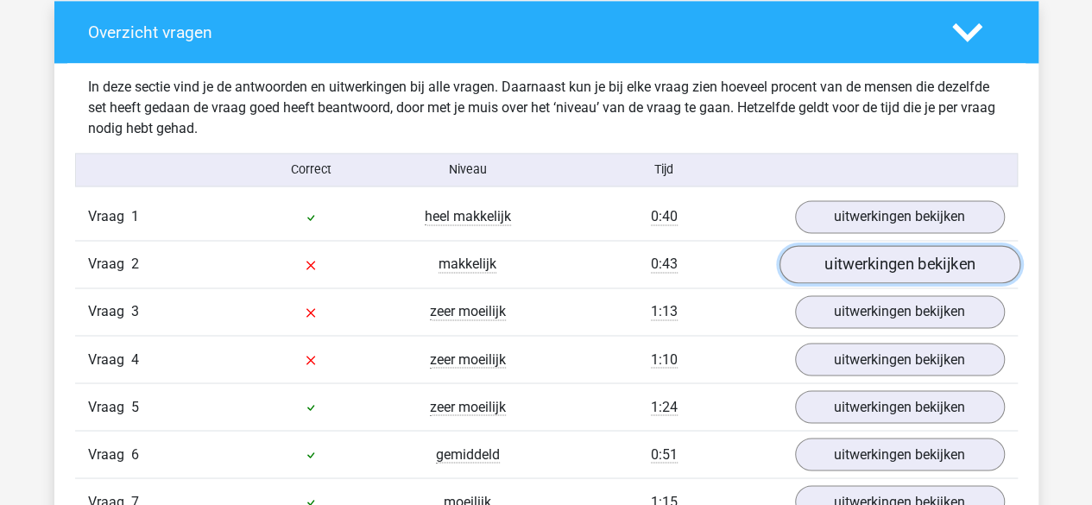
click at [890, 258] on link "uitwerkingen bekijken" at bounding box center [899, 265] width 241 height 38
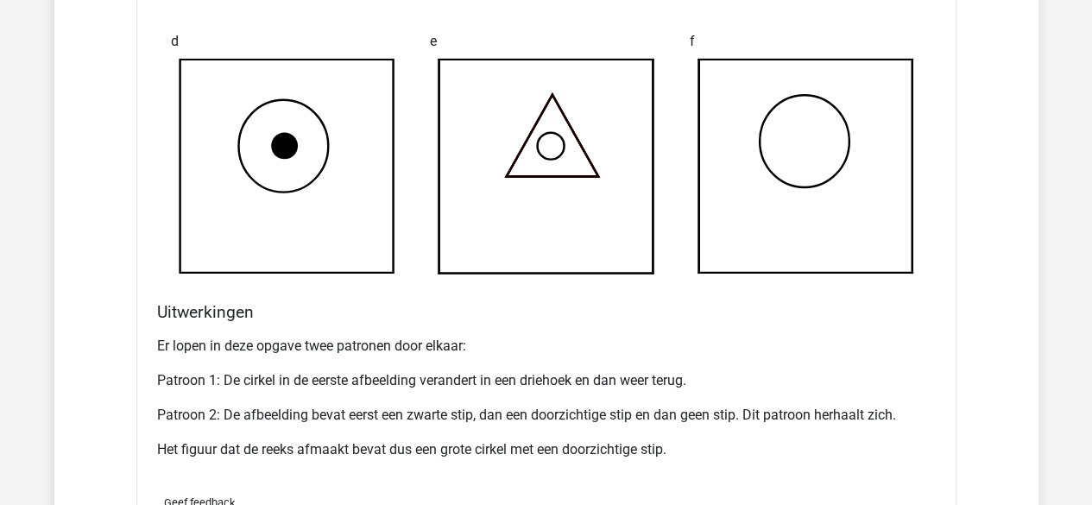
scroll to position [2245, 0]
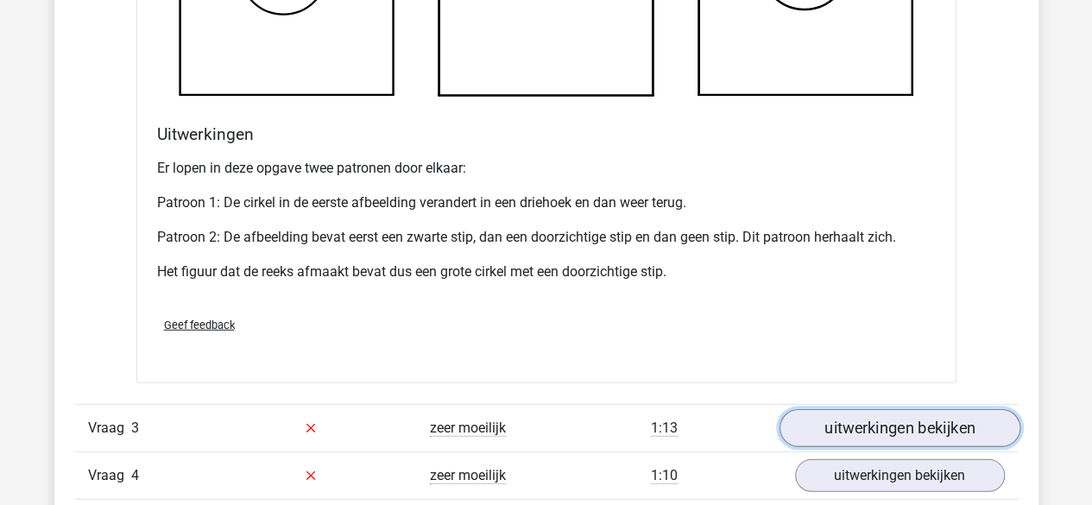
click at [952, 427] on link "uitwerkingen bekijken" at bounding box center [899, 428] width 241 height 38
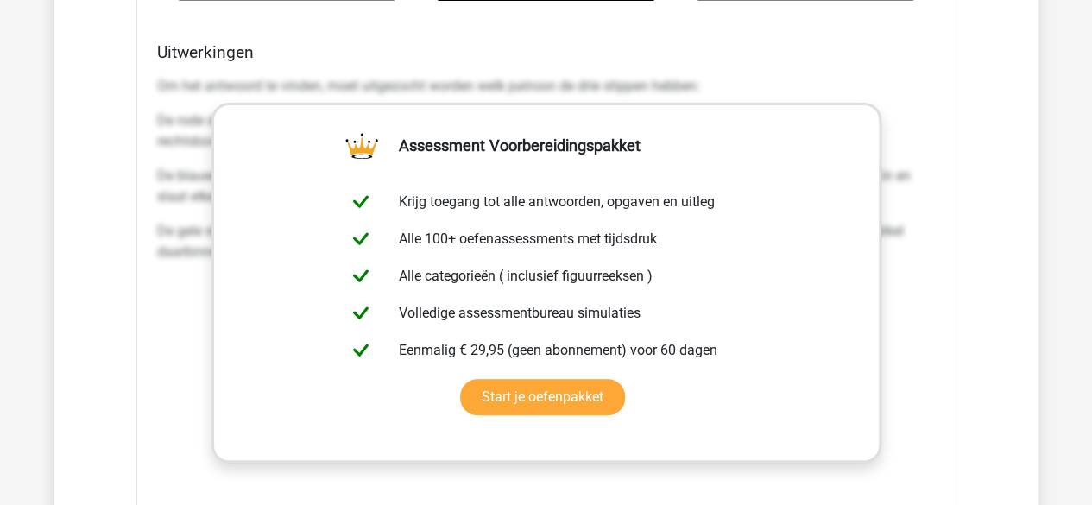
scroll to position [3368, 0]
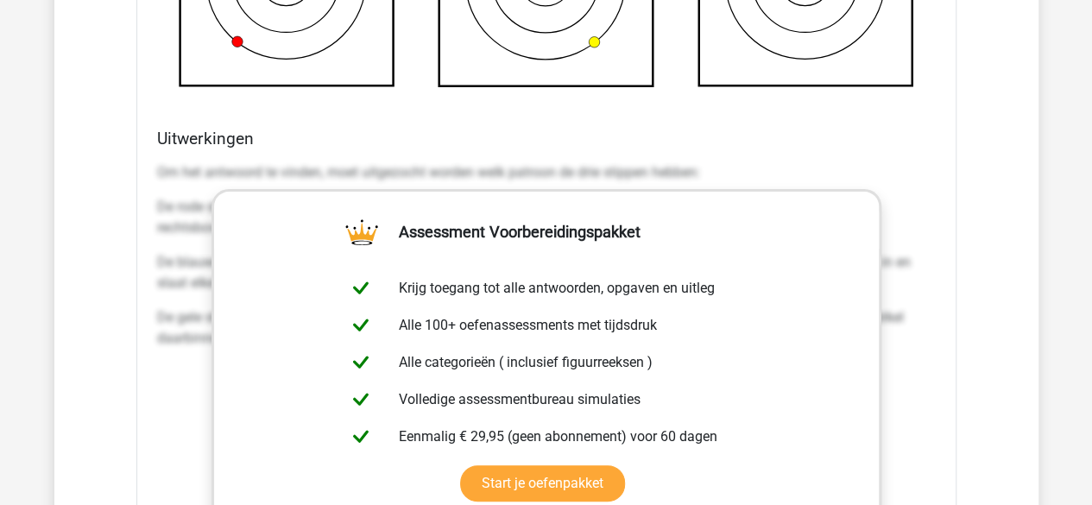
click at [871, 136] on h4 "Uitwerkingen" at bounding box center [546, 139] width 779 height 20
drag, startPoint x: 169, startPoint y: 312, endPoint x: 364, endPoint y: 247, distance: 205.6
click at [203, 280] on div "Om het antwoord te vinden, moet uitgezocht worden welk patroon de drie stippen …" at bounding box center [546, 262] width 779 height 214
